Goal: Task Accomplishment & Management: Check status

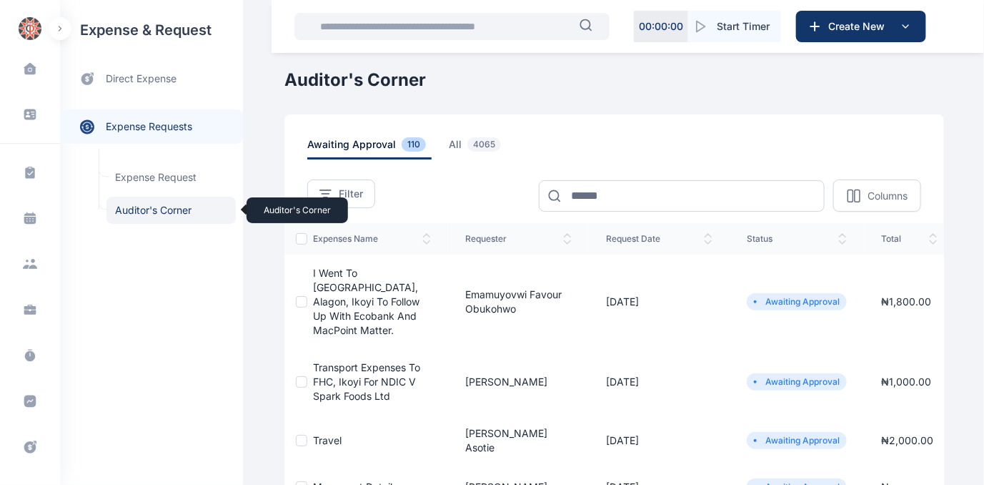
click at [128, 209] on span "Auditor's Corner Auditor's Corner" at bounding box center [171, 210] width 129 height 27
click at [146, 210] on span "Auditor's Corner Auditor's Corner" at bounding box center [171, 210] width 129 height 27
click at [134, 208] on span "Auditor's Corner Auditor's Corner" at bounding box center [171, 210] width 129 height 27
click at [160, 212] on span "Auditor's Corner Auditor's Corner" at bounding box center [171, 210] width 129 height 27
click at [135, 212] on span "Auditor's Corner Auditor's Corner" at bounding box center [171, 210] width 129 height 27
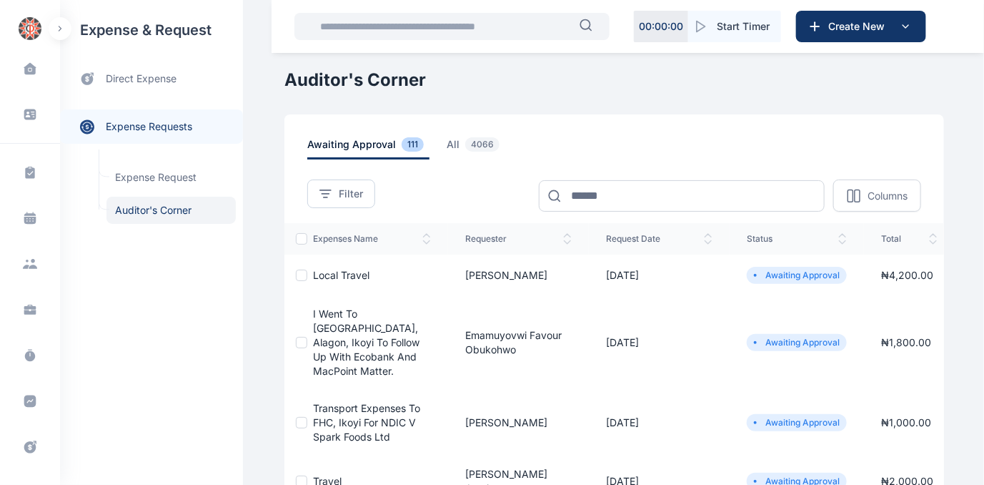
click at [335, 271] on span "Local Travel" at bounding box center [341, 275] width 56 height 12
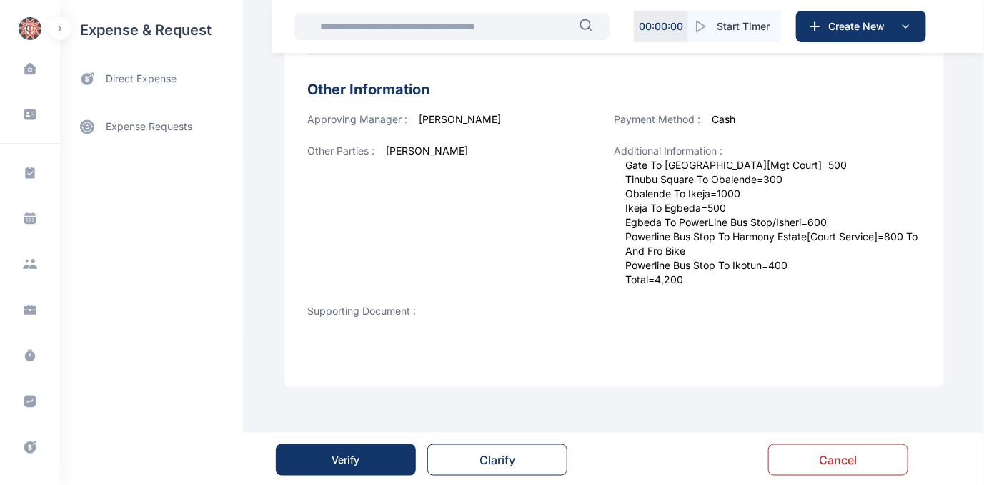
scroll to position [571, 0]
click at [357, 455] on div "Verify" at bounding box center [346, 458] width 28 height 14
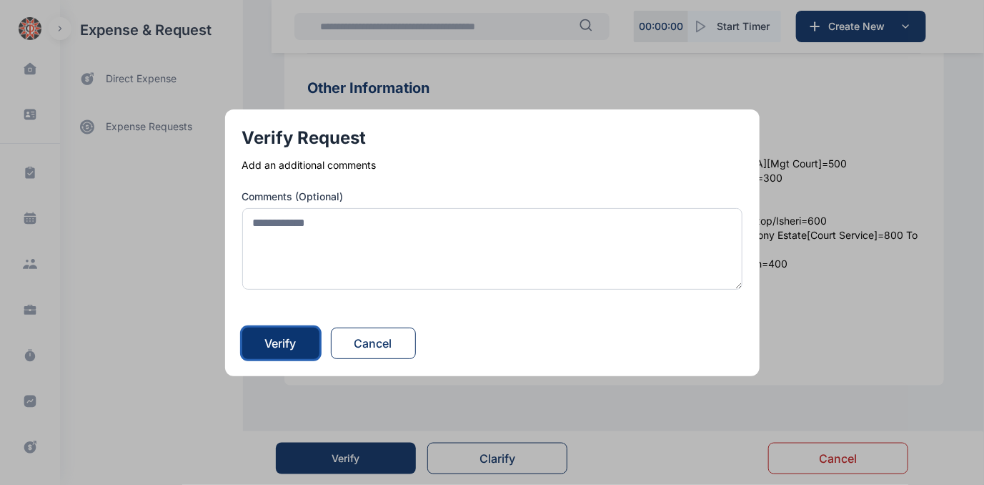
click at [279, 338] on div "Verify" at bounding box center [280, 343] width 31 height 17
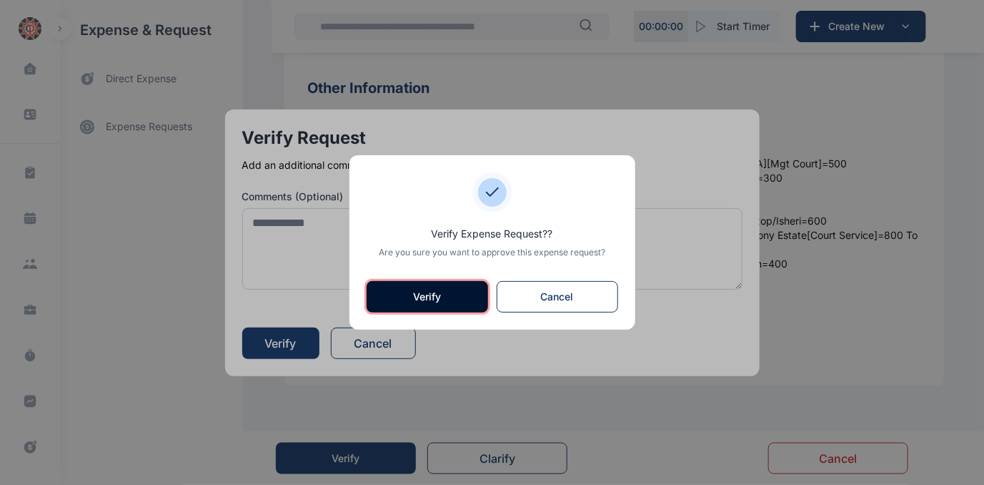
click at [414, 300] on button "Verify" at bounding box center [428, 296] width 122 height 31
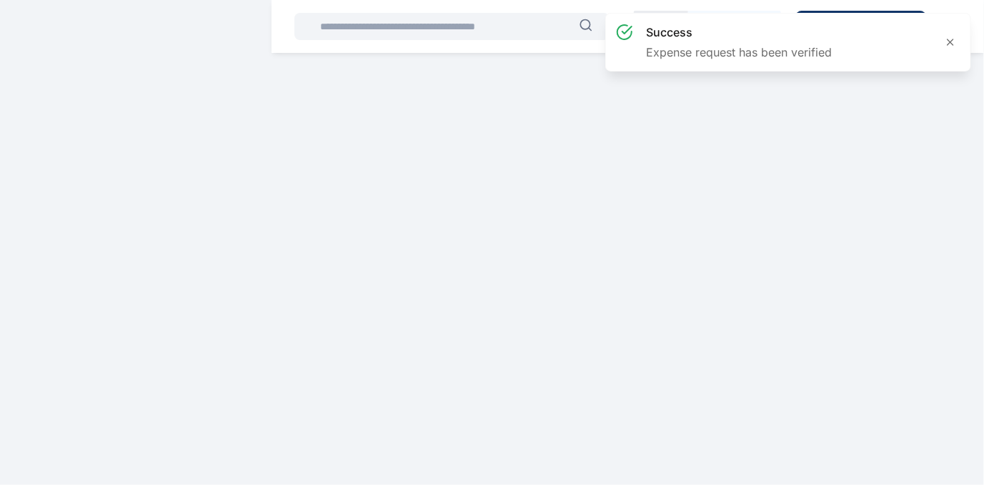
scroll to position [0, 0]
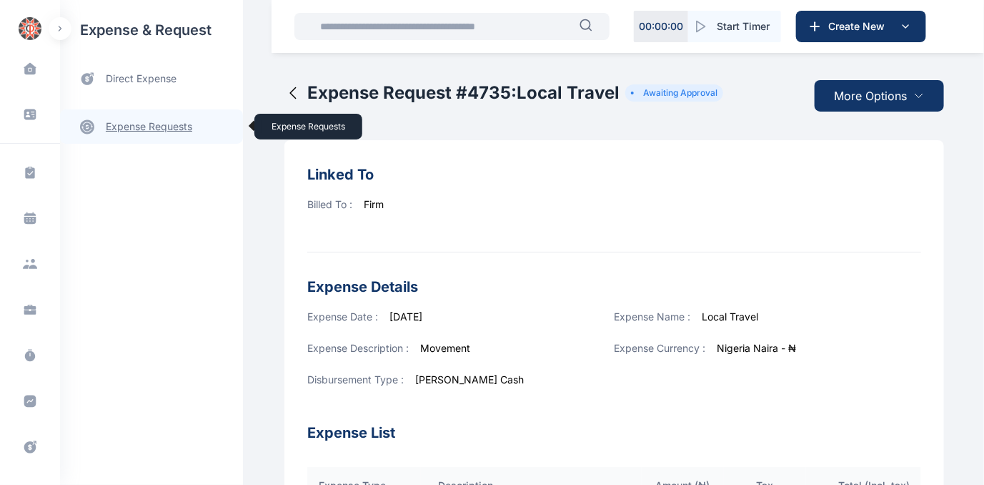
click at [126, 123] on link "expense requests expense requests" at bounding box center [151, 126] width 183 height 34
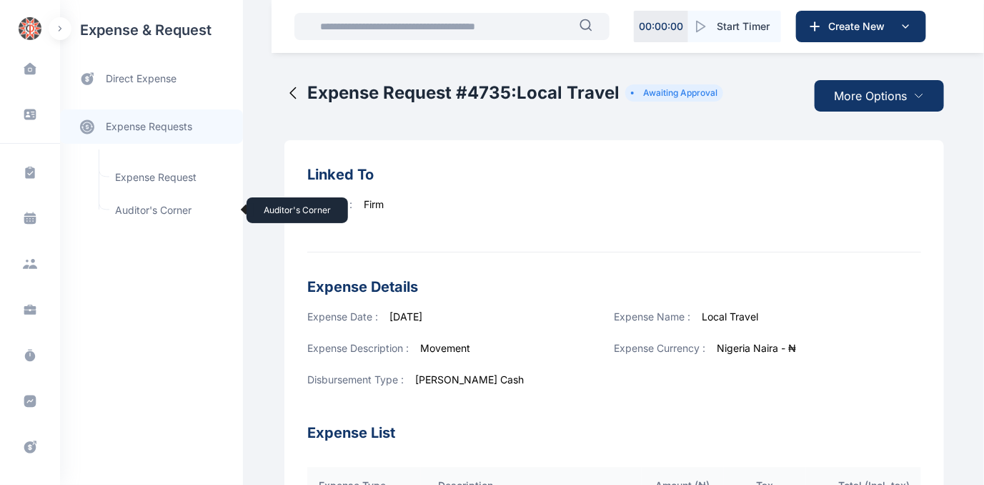
click at [126, 208] on span "Auditor's Corner Auditor's Corner" at bounding box center [171, 210] width 129 height 27
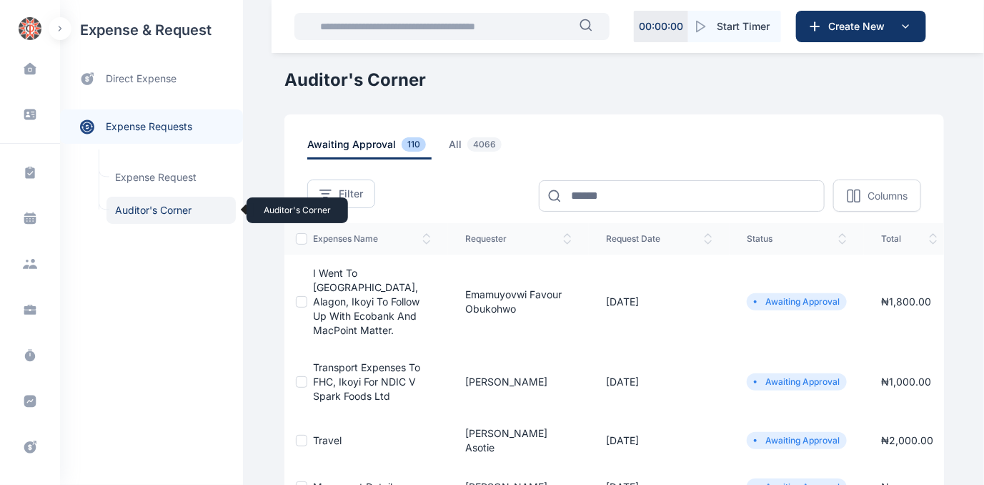
click at [126, 208] on span "Auditor's Corner Auditor's Corner" at bounding box center [171, 210] width 129 height 27
click at [147, 209] on span "Auditor's Corner Auditor's Corner" at bounding box center [171, 210] width 129 height 27
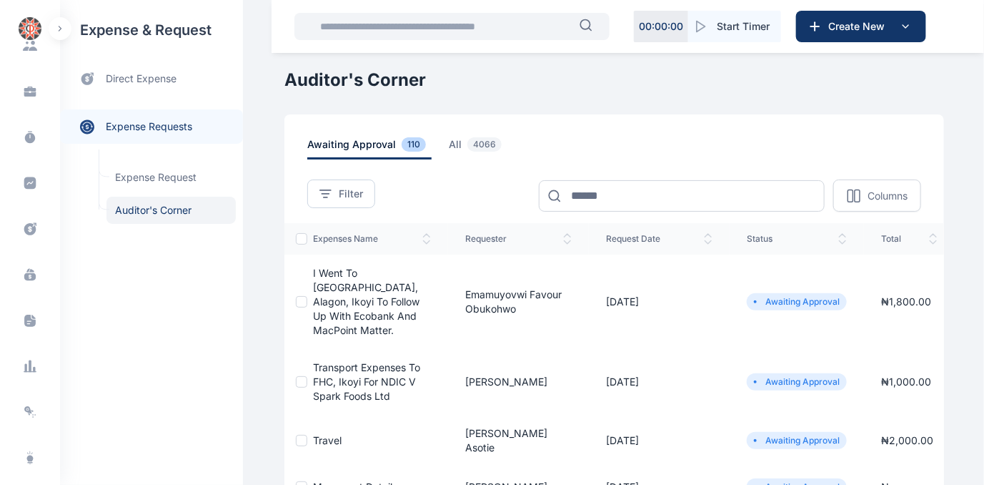
scroll to position [220, 0]
click at [29, 365] on icon at bounding box center [30, 364] width 3 height 12
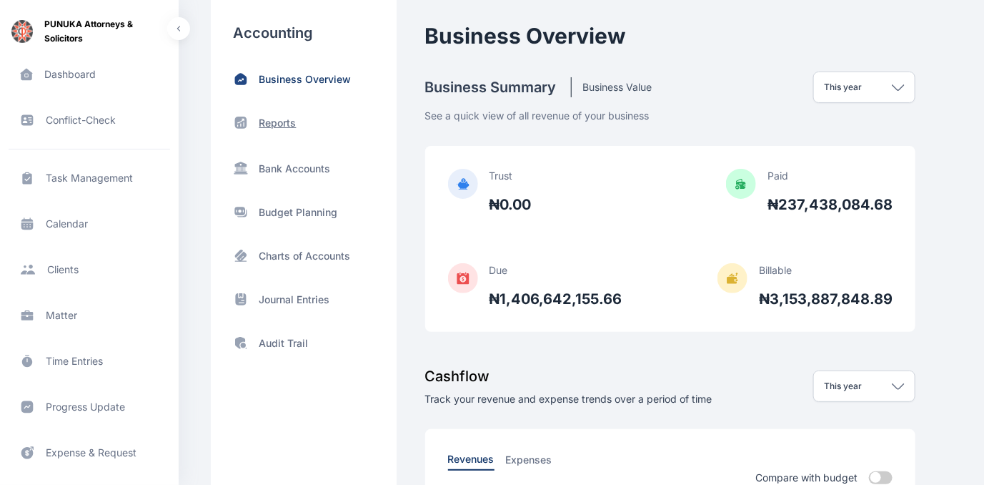
click at [282, 122] on p "Reports" at bounding box center [277, 123] width 37 height 14
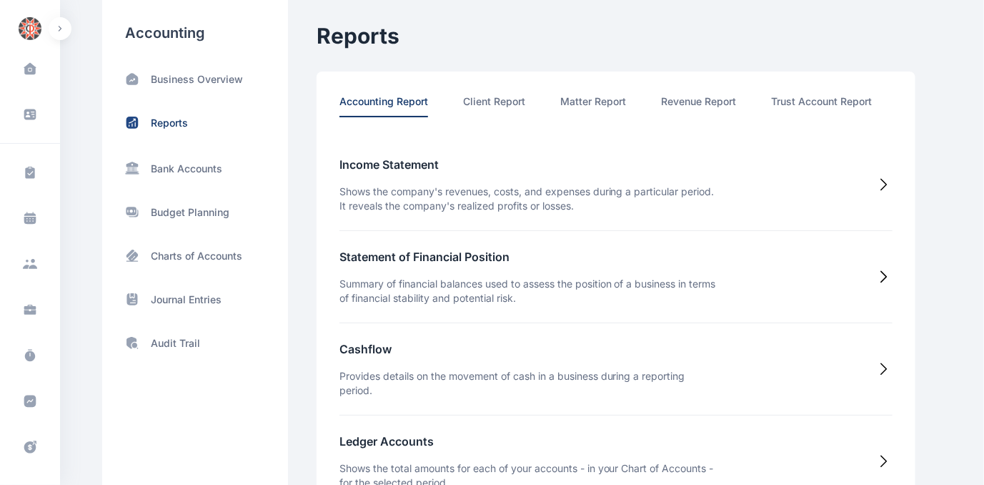
scroll to position [0, 74]
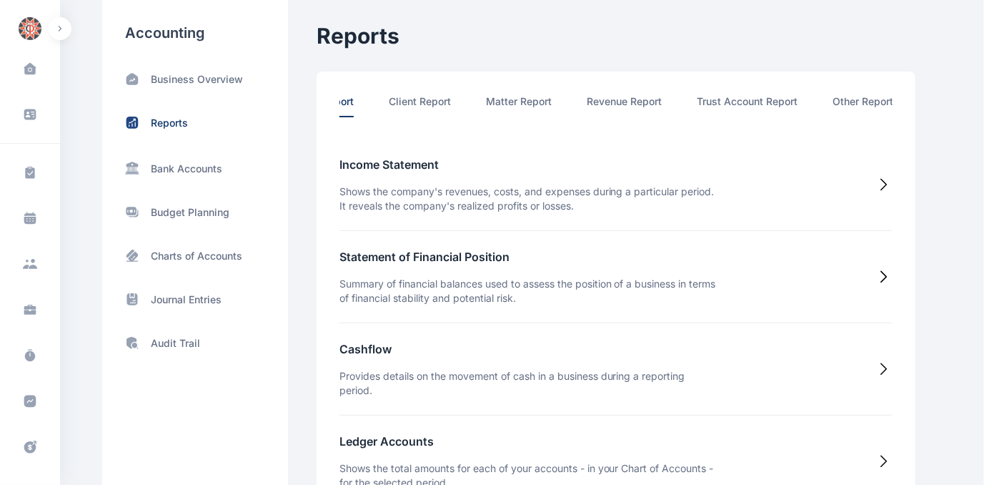
click at [867, 96] on li "Other Report" at bounding box center [863, 105] width 61 height 23
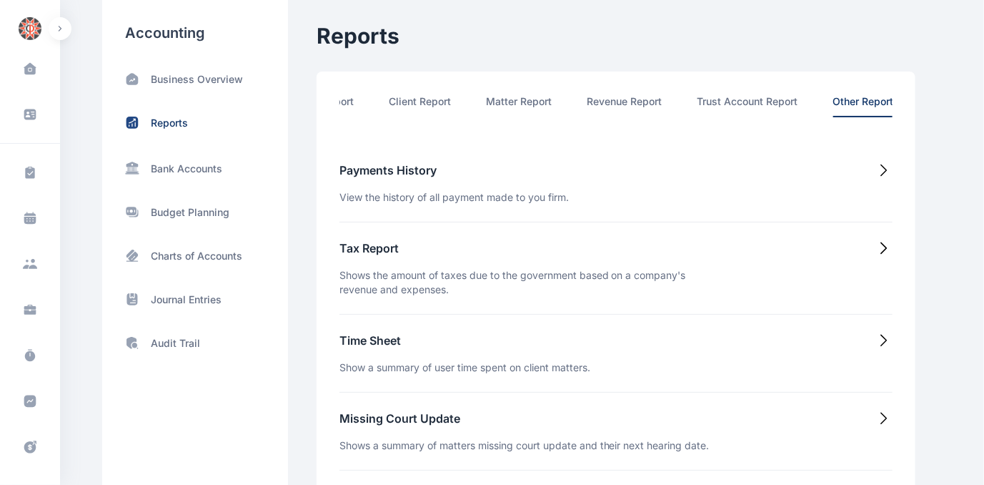
click at [368, 342] on h5 "Time Sheet" at bounding box center [465, 340] width 251 height 17
